Goal: Navigation & Orientation: Find specific page/section

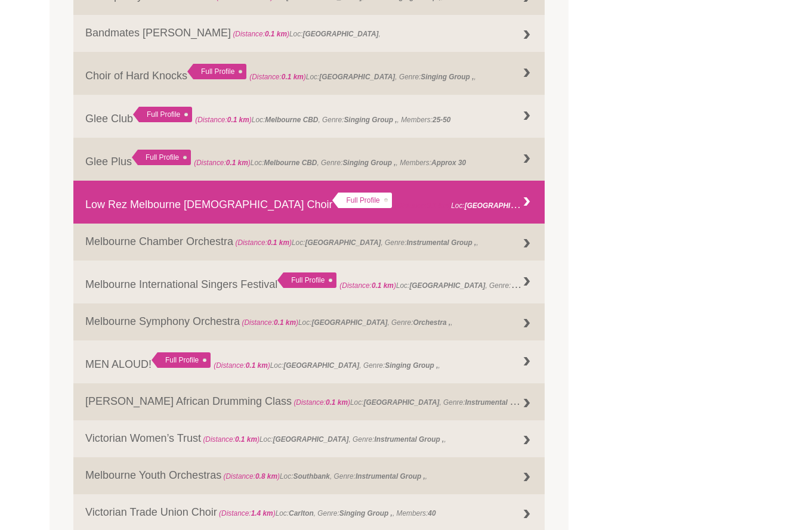
scroll to position [711, 0]
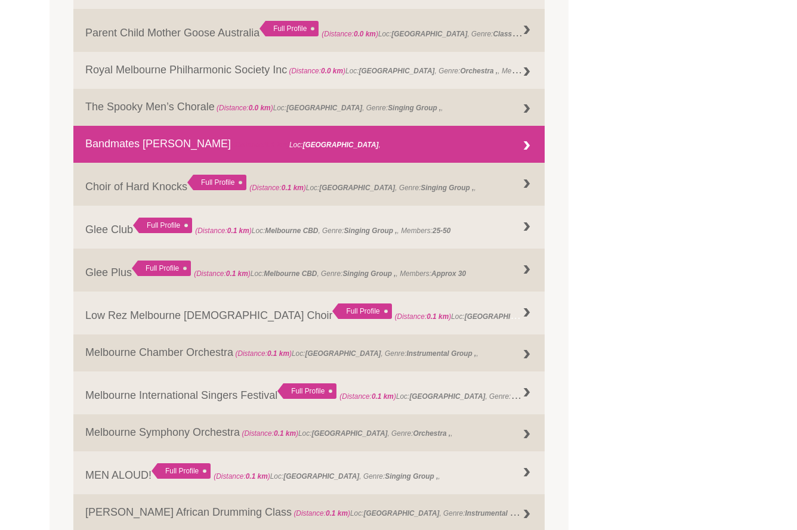
click at [317, 140] on link "Bandmates Victoria (Distance: 0.1 km ) Loc: Melbourne ," at bounding box center [308, 144] width 471 height 37
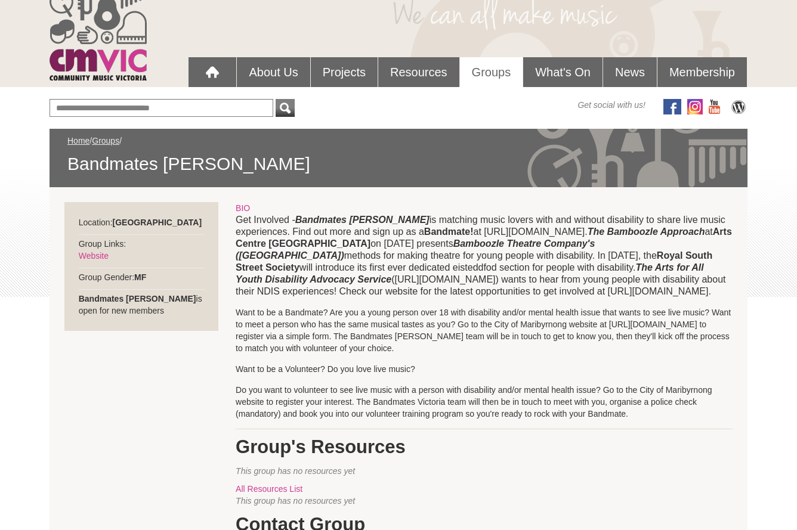
scroll to position [89, 0]
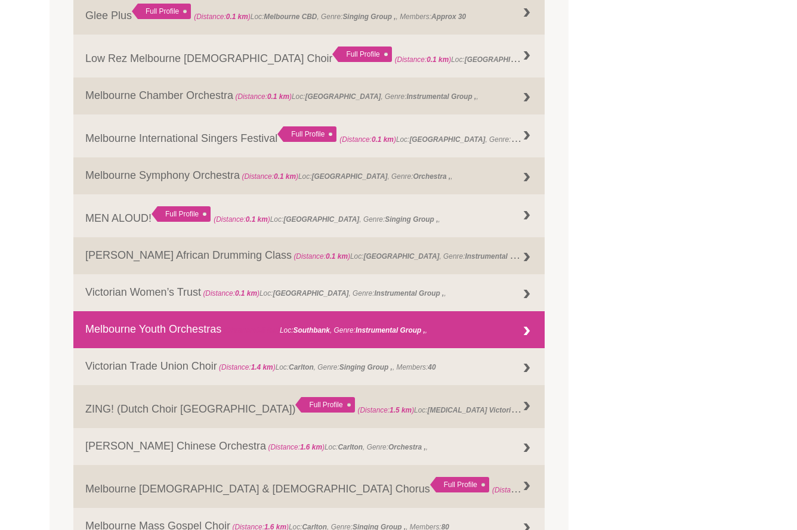
scroll to position [1370, 0]
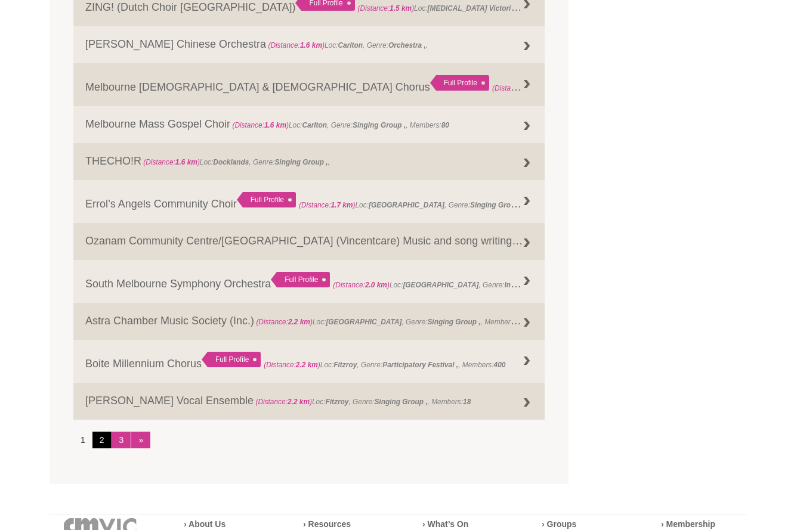
click at [103, 434] on link "2" at bounding box center [101, 440] width 19 height 17
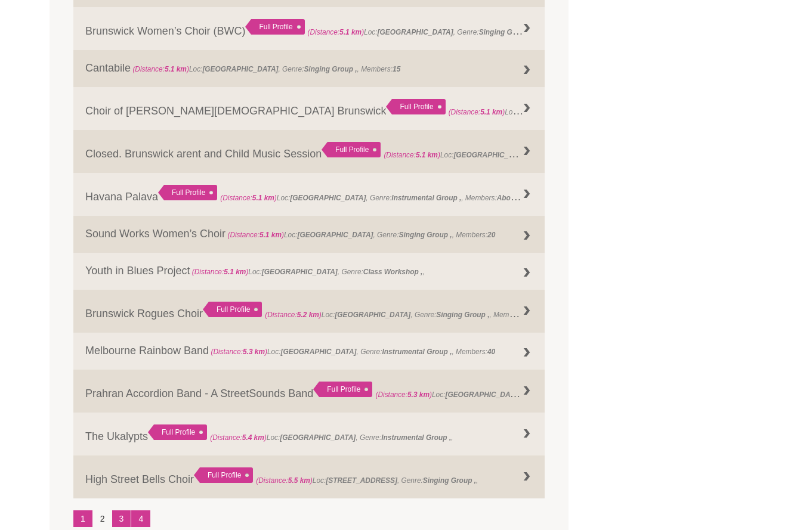
scroll to position [1351, 0]
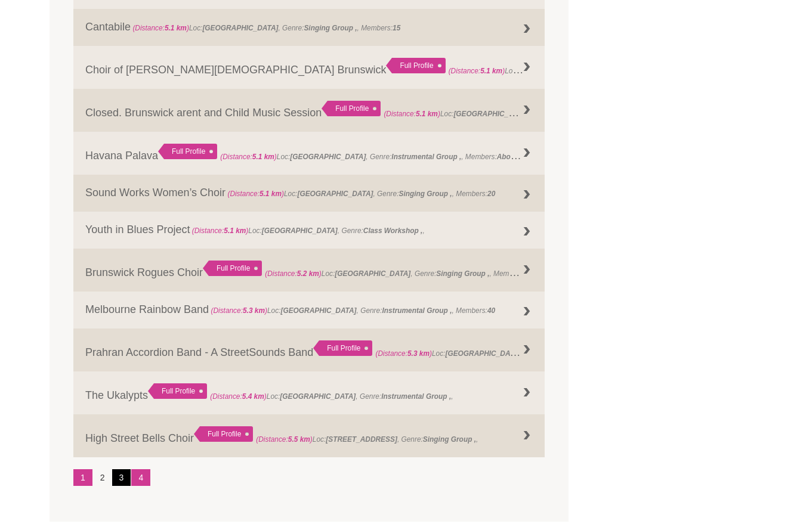
click at [125, 472] on link "3" at bounding box center [121, 477] width 19 height 17
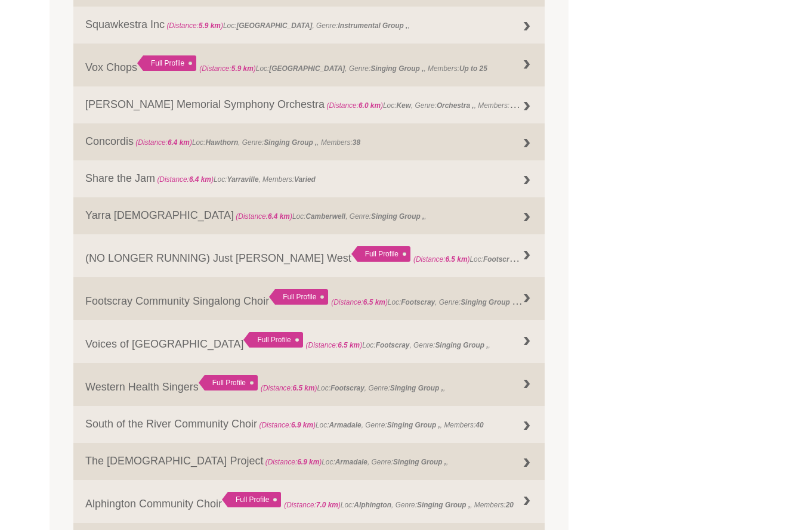
scroll to position [1328, 0]
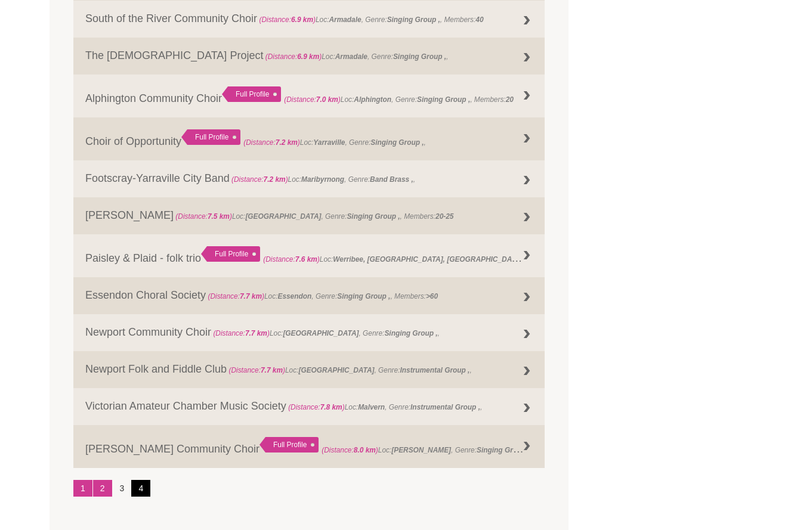
click at [142, 483] on link "4" at bounding box center [140, 488] width 19 height 17
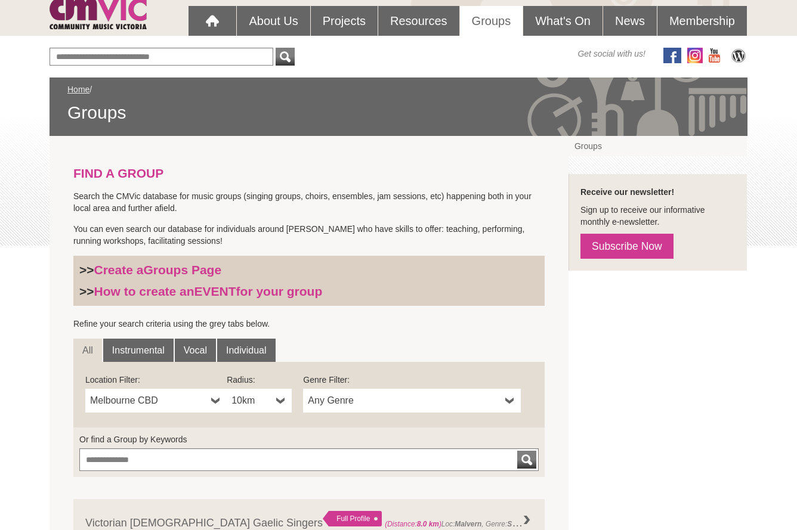
scroll to position [26, 0]
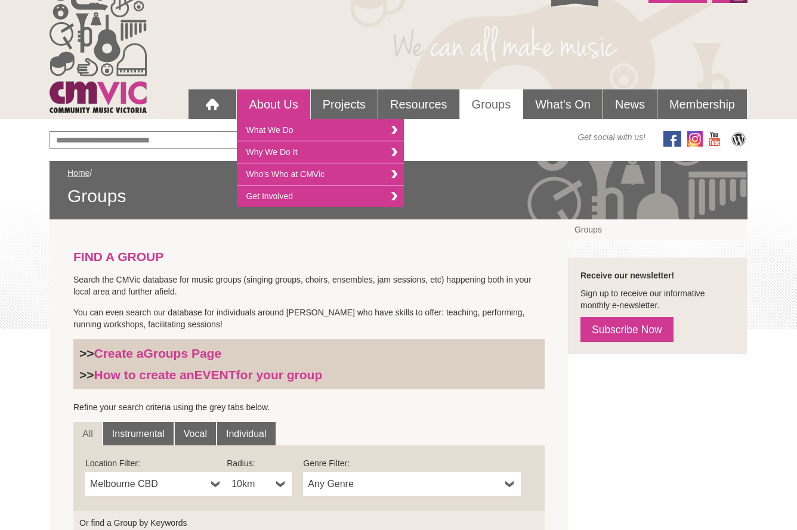
click at [277, 101] on link "About Us" at bounding box center [273, 104] width 73 height 30
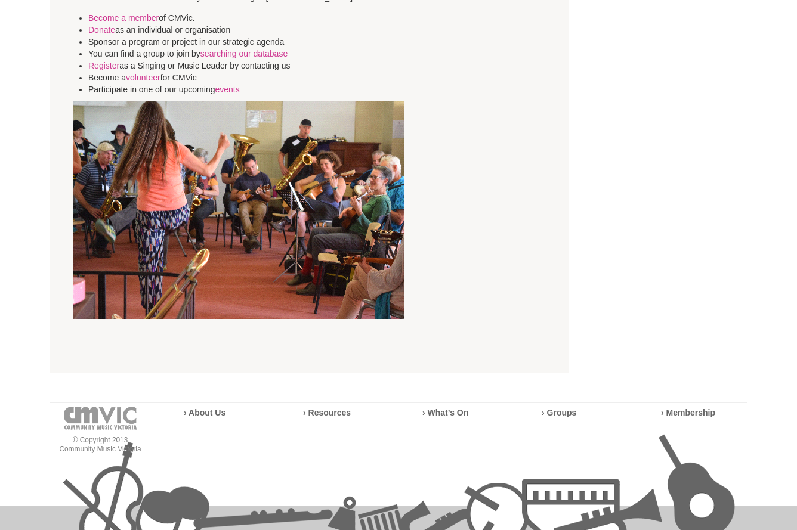
scroll to position [3312, 0]
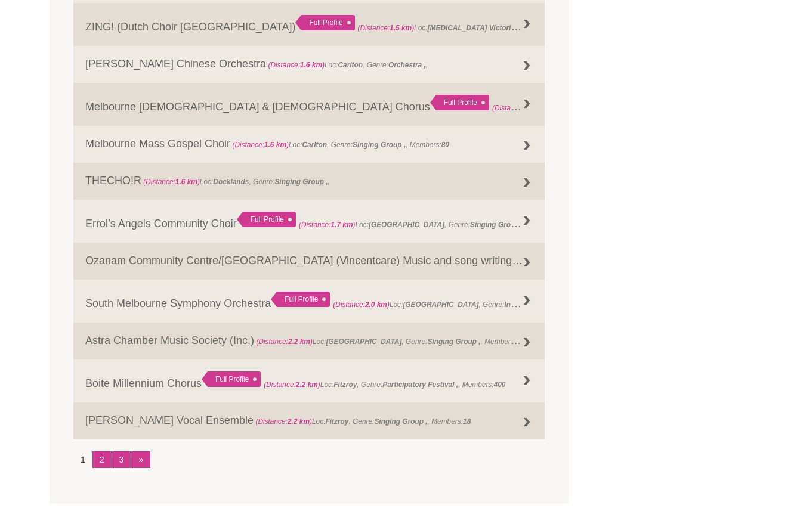
scroll to position [1370, 0]
